Goal: Task Accomplishment & Management: Use online tool/utility

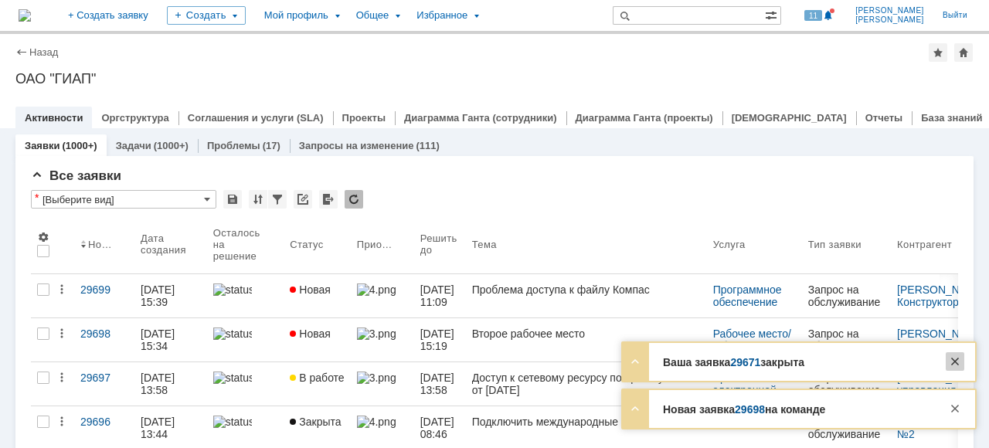
click at [954, 363] on div at bounding box center [955, 361] width 19 height 19
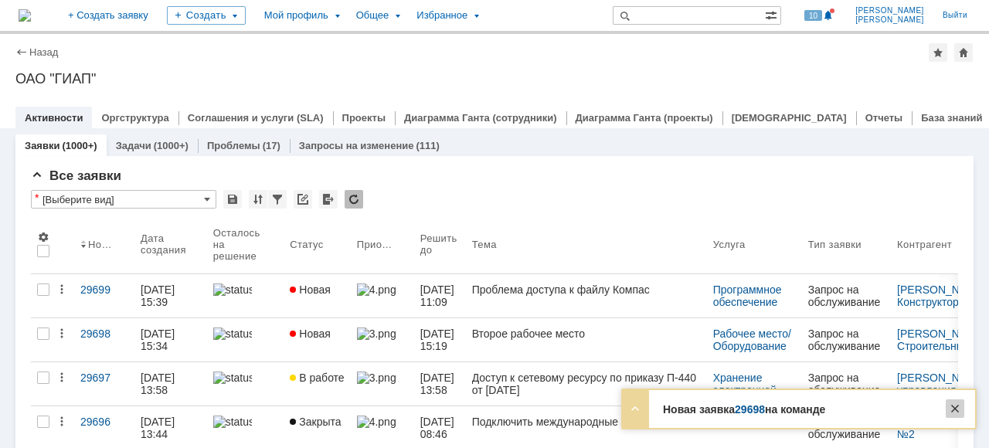
click at [955, 407] on div at bounding box center [955, 409] width 19 height 19
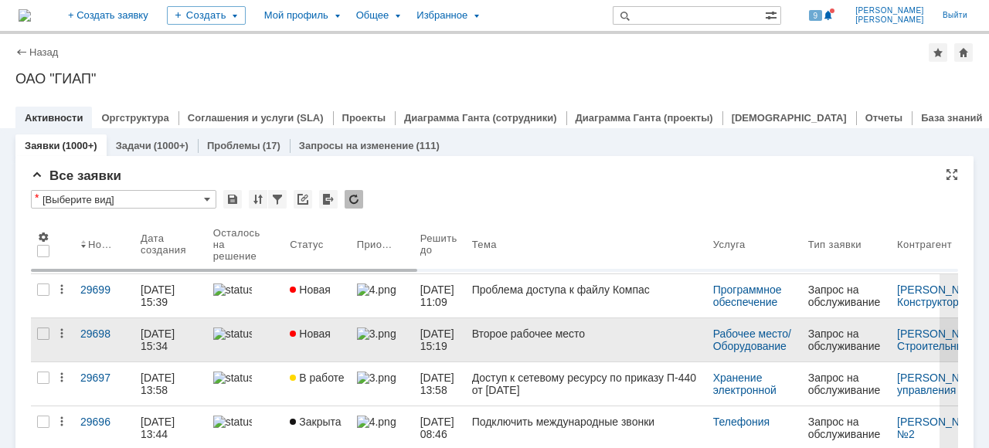
click at [267, 340] on div at bounding box center [245, 334] width 65 height 12
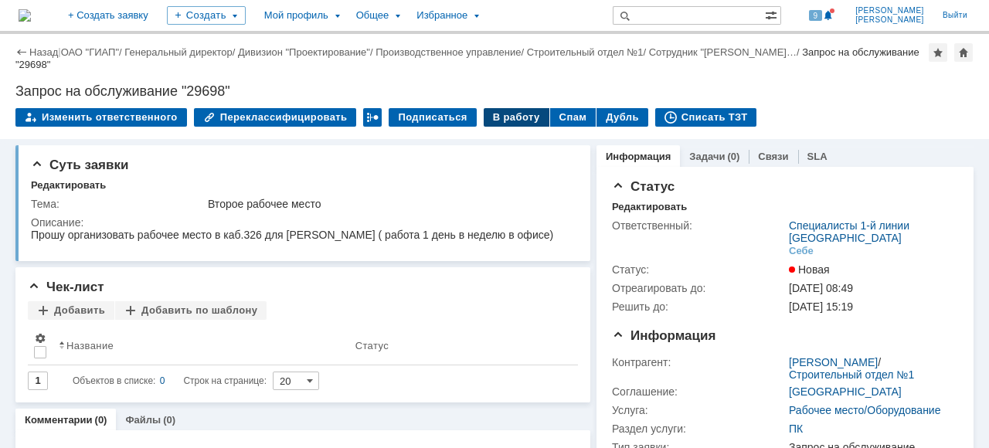
click at [499, 114] on div "В работу" at bounding box center [517, 117] width 66 height 19
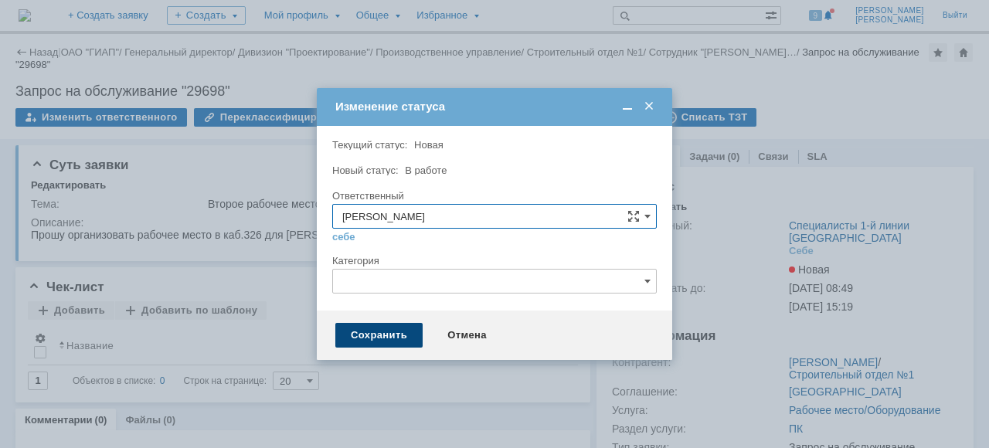
click at [403, 335] on div "Сохранить" at bounding box center [378, 335] width 87 height 25
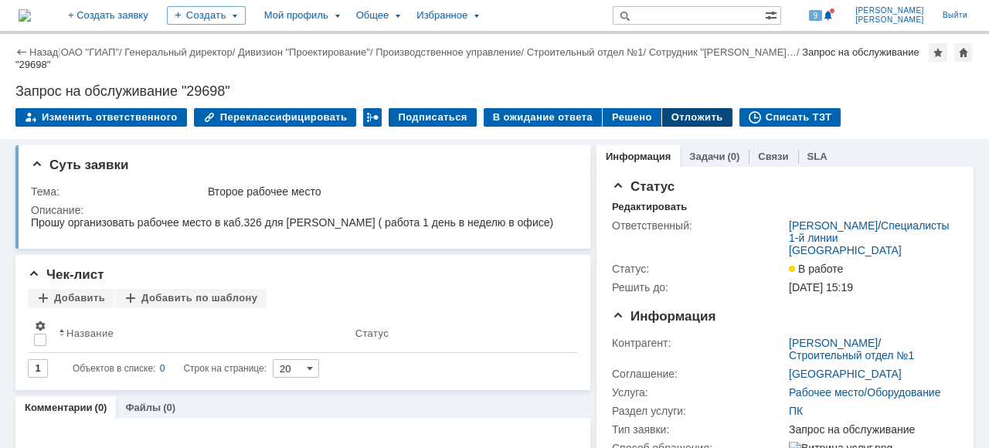
click at [677, 119] on div "Отложить" at bounding box center [697, 117] width 70 height 19
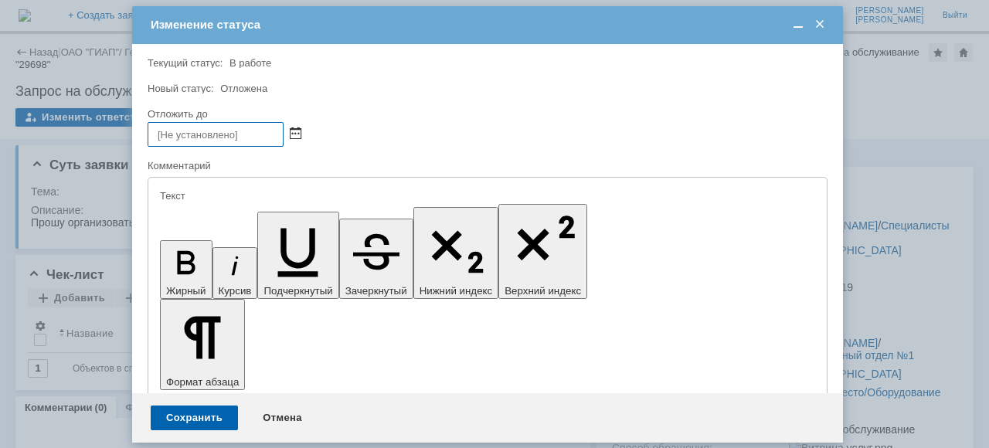
click at [294, 133] on span at bounding box center [296, 134] width 12 height 12
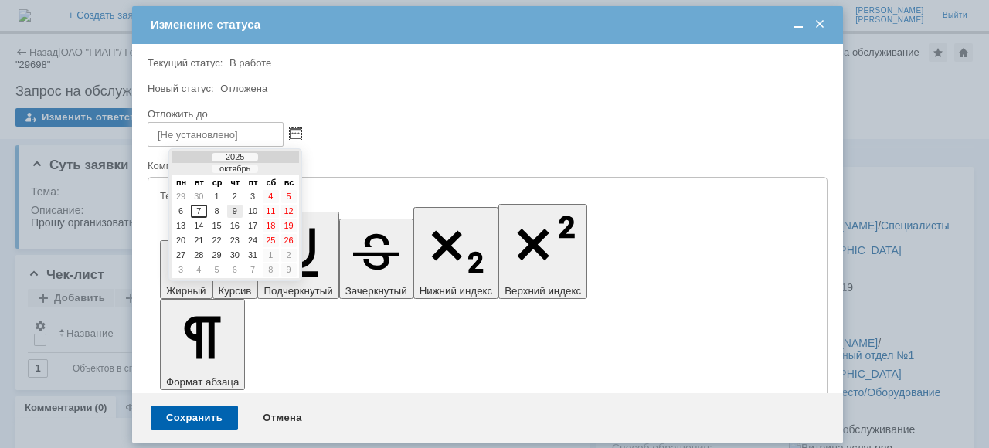
click at [239, 209] on div "9" at bounding box center [234, 211] width 15 height 13
type input "[DATE] 15:43"
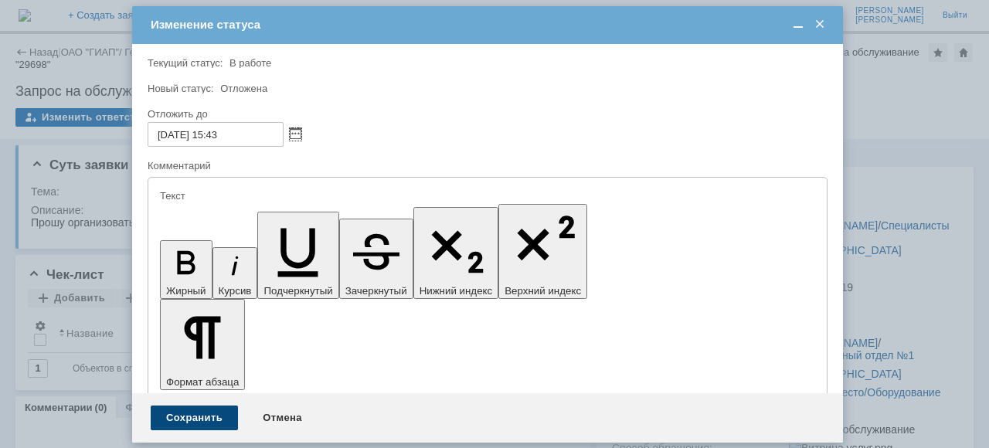
click at [214, 413] on div "Сохранить" at bounding box center [194, 418] width 87 height 25
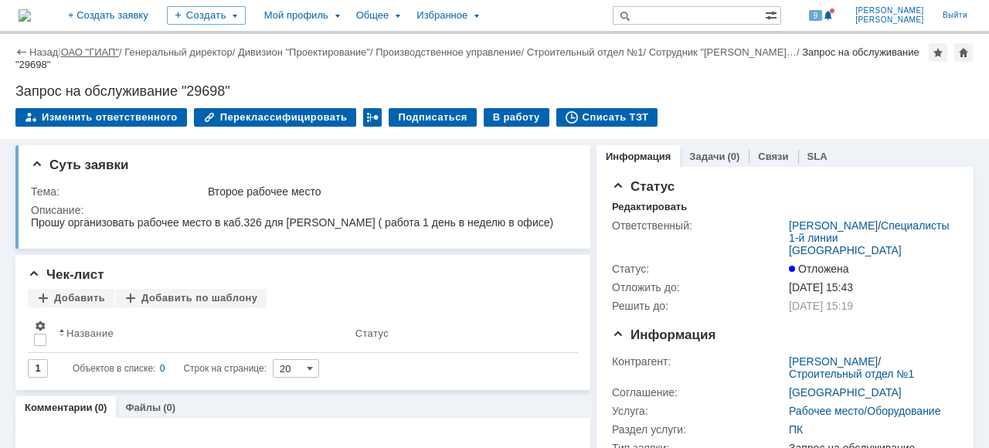
click at [97, 52] on link "ОАО "ГИАП"" at bounding box center [90, 52] width 58 height 12
